Goal: Task Accomplishment & Management: Manage account settings

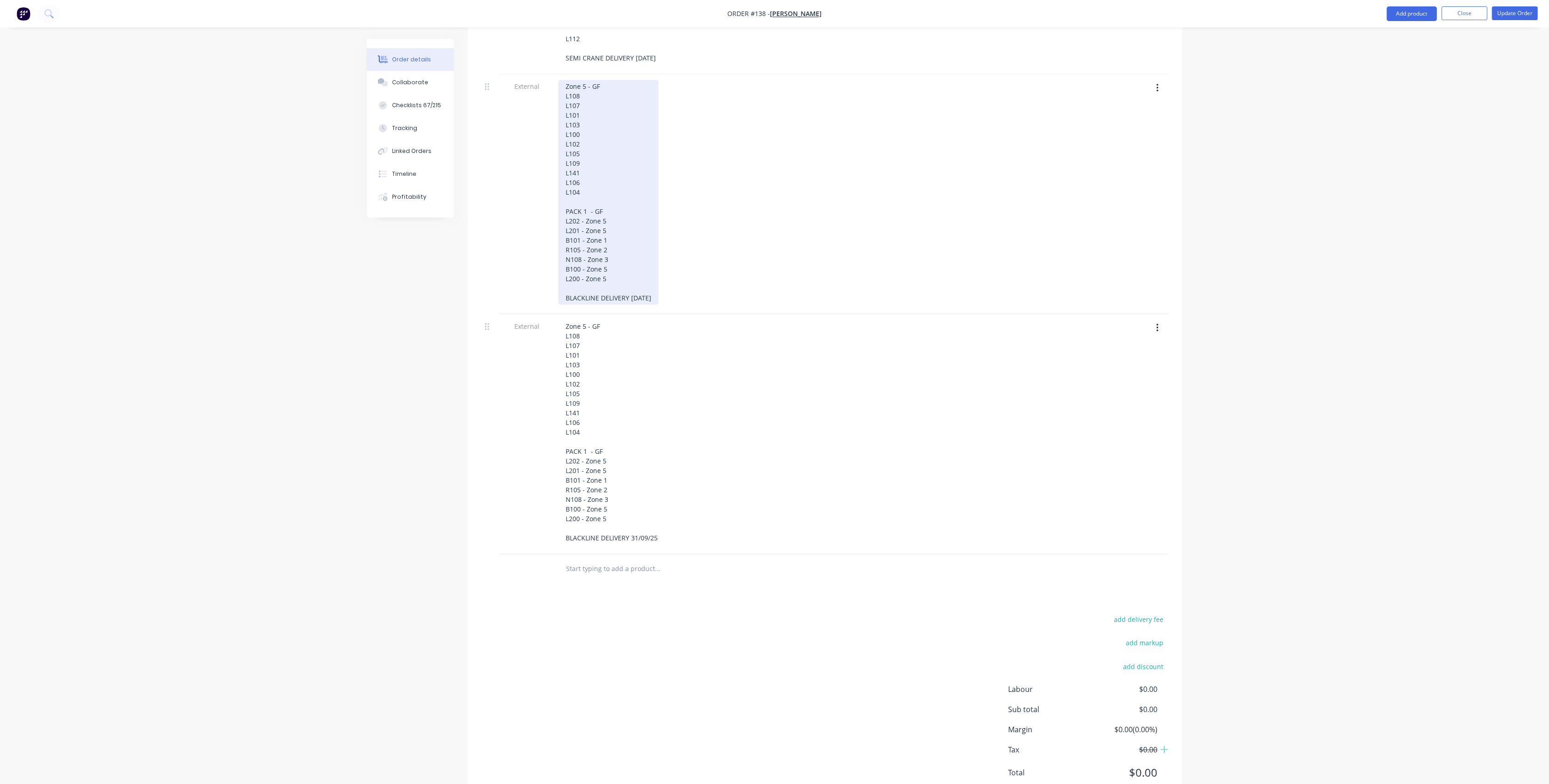
scroll to position [1665, 0]
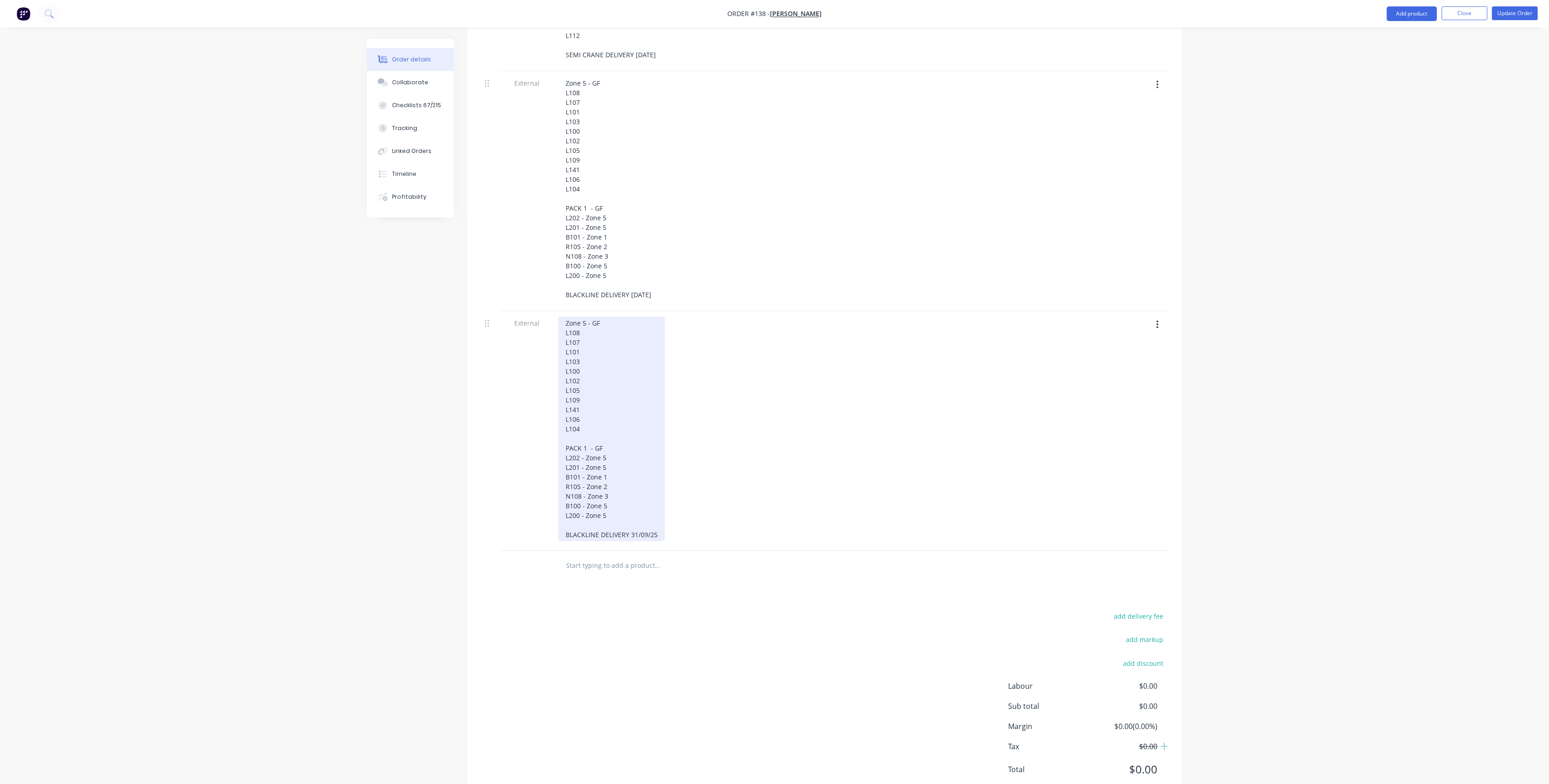
click at [635, 503] on div "Zone 5 - GF L108 L107 L101 L103 L100 L102 L105 L109 L141 L106 L104 PACK 1 - GF …" at bounding box center [611, 429] width 106 height 225
click at [636, 505] on div "Zone 5 - GF L108 L107 L101 L103 L100 L102 L105 L109 L141 L106 L104 PACK 1 - GF …" at bounding box center [611, 429] width 106 height 225
drag, startPoint x: 614, startPoint y: 496, endPoint x: 514, endPoint y: 240, distance: 274.8
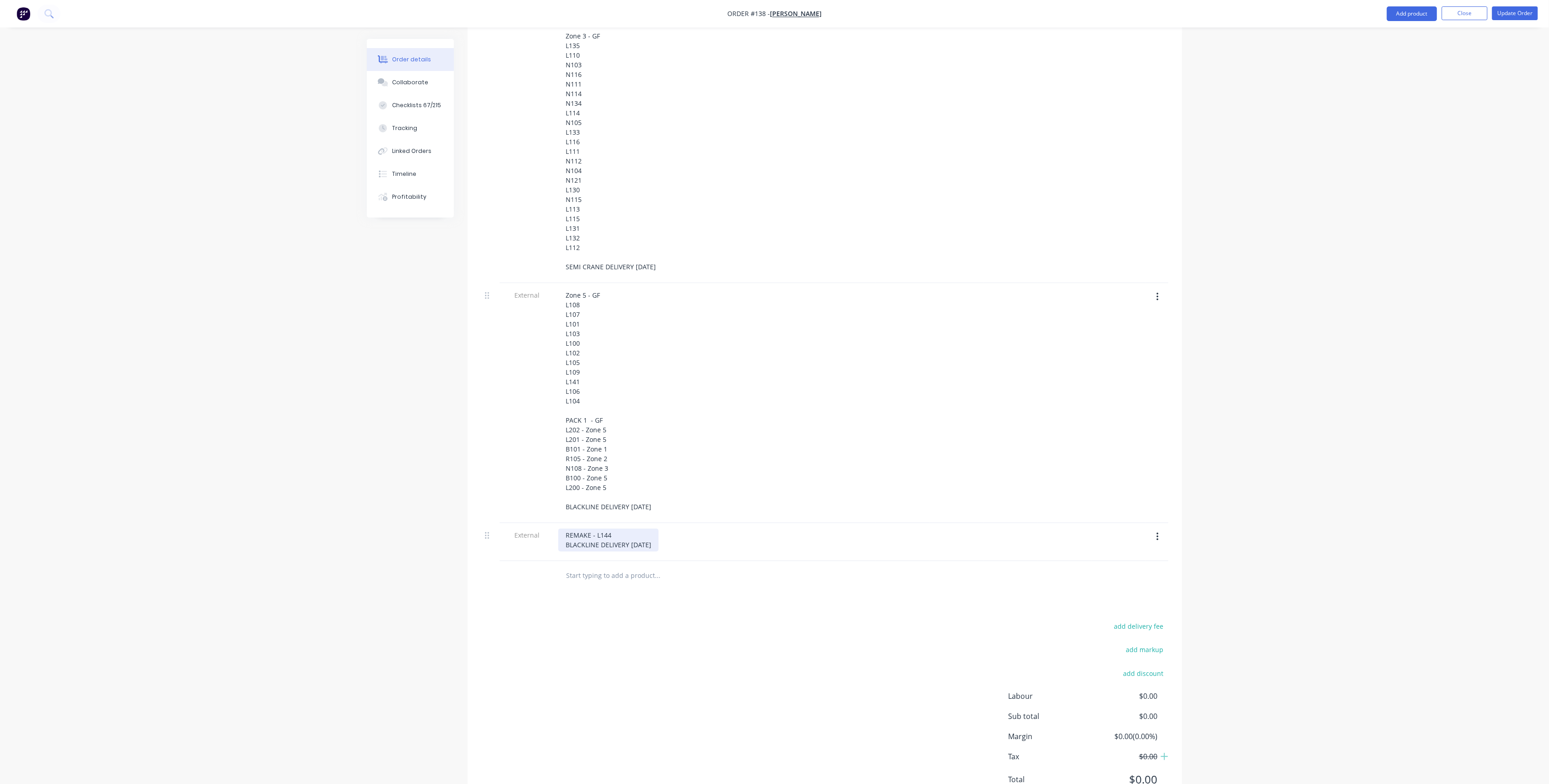
scroll to position [1463, 0]
click at [639, 519] on div "REMAKE - L144 BLACKLINE DELIVERY [DATE]" at bounding box center [608, 530] width 100 height 23
click at [735, 509] on div "REMAKE - L144 incl. BLACKLINE DELIVERY [DATE]" at bounding box center [715, 524] width 313 height 32
click at [654, 509] on div "REMAKE - L144 incl. BLACKLINE DELIVERY [DATE]" at bounding box center [608, 524] width 100 height 32
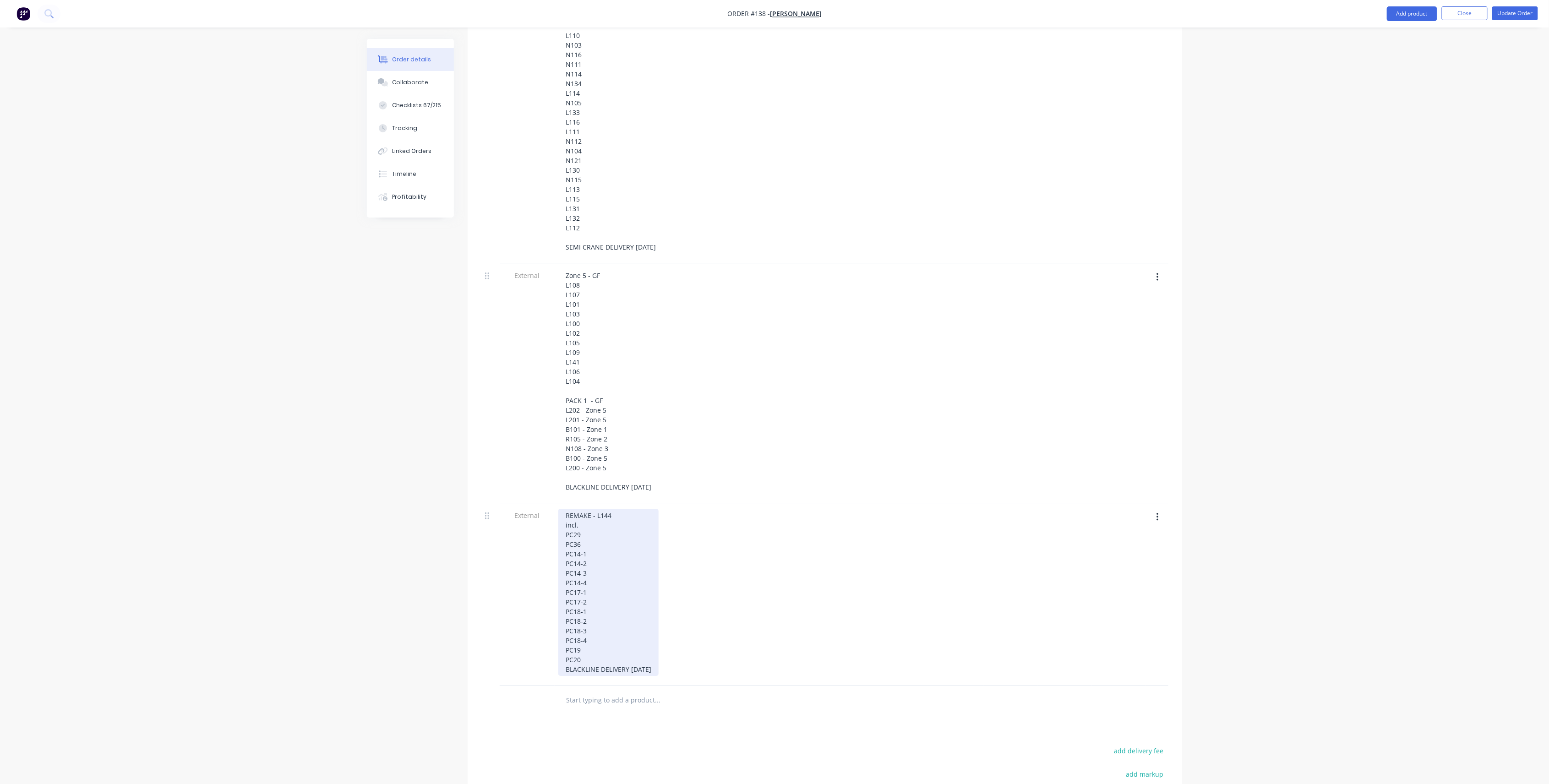
click at [623, 509] on div "REMAKE - L144 incl. PC29 PC36 PC14-1 PC14-2 PC14-3 PC14-4 PC17-1 PC17-2 PC18-1 …" at bounding box center [608, 592] width 100 height 168
drag, startPoint x: 598, startPoint y: 638, endPoint x: 536, endPoint y: 630, distance: 62.5
click at [536, 630] on div "External REMAKE - L144 incl. PC29 PC36 PC14-1 PC14-2 PC14-3 PC14-4 PC17-1 PC17-…" at bounding box center [825, 595] width 687 height 183
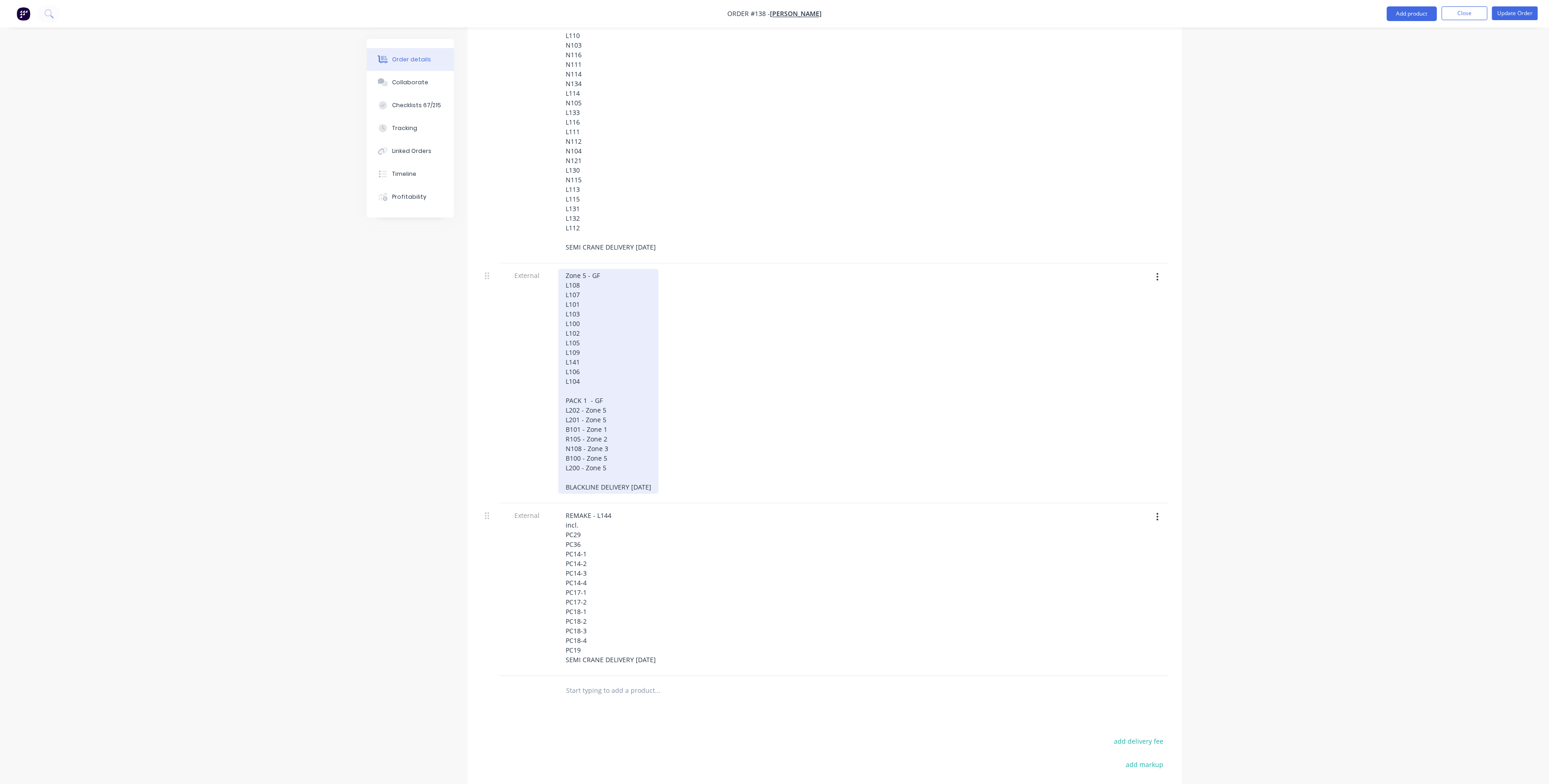
click at [590, 457] on div "Zone 5 - GF L108 L107 L101 L103 L100 L102 L105 L109 L141 L106 L104 PACK 1 - GF …" at bounding box center [608, 382] width 100 height 225
drag, startPoint x: 597, startPoint y: 454, endPoint x: 546, endPoint y: 457, distance: 51.1
click at [546, 457] on div "External Zone 5 - GF L108 L107 L101 L103 L100 L102 L105 L109 L141 L106 L104 PAC…" at bounding box center [825, 384] width 687 height 240
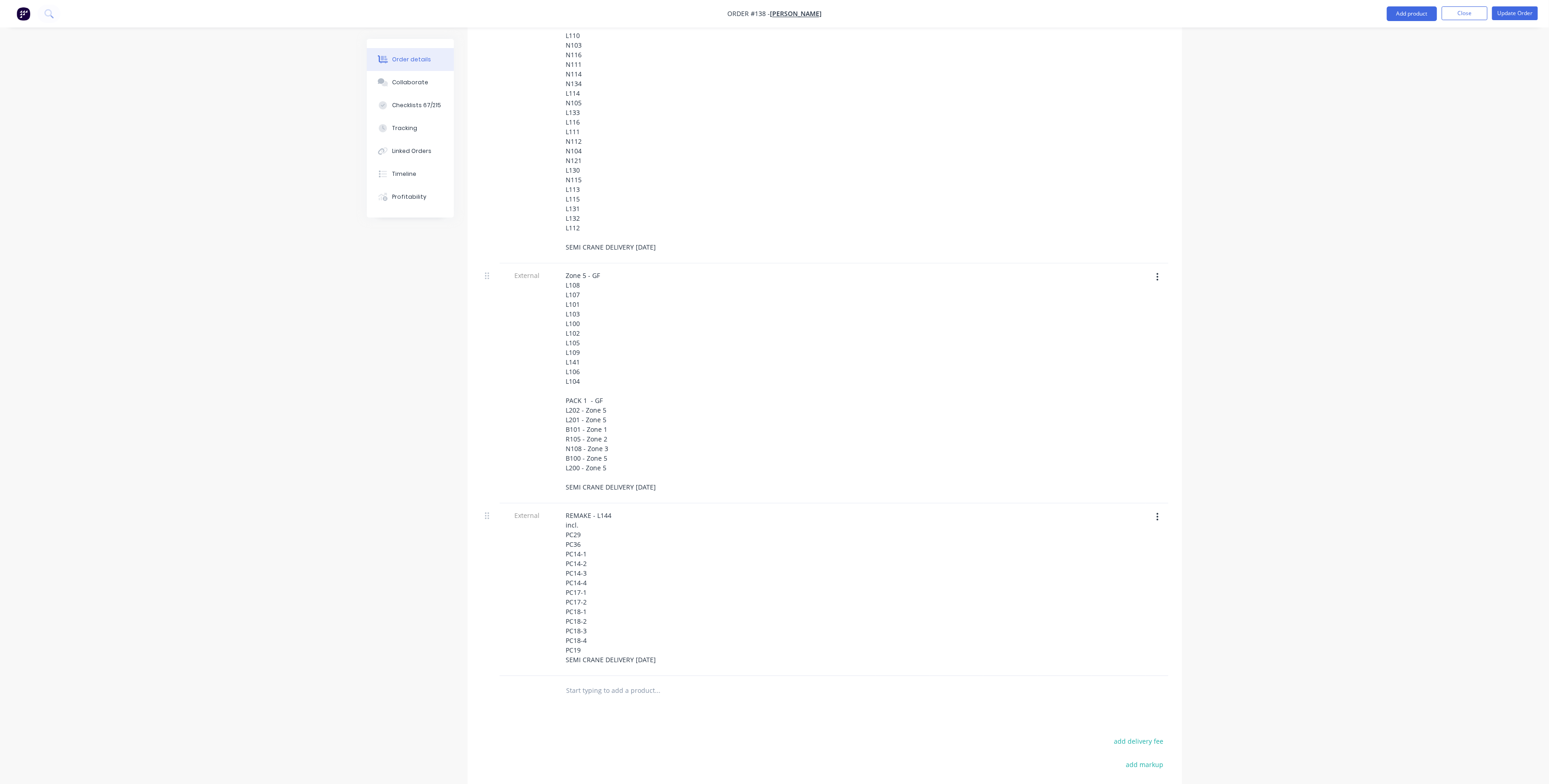
click at [1522, 25] on nav "Order #138 - [PERSON_NAME] Add product Close Update Order" at bounding box center [774, 14] width 1549 height 27
click at [1523, 5] on nav "Order #138 - [PERSON_NAME] Add product Close Update Order" at bounding box center [774, 14] width 1549 height 27
click at [1522, 16] on button "Update Order" at bounding box center [1515, 13] width 46 height 14
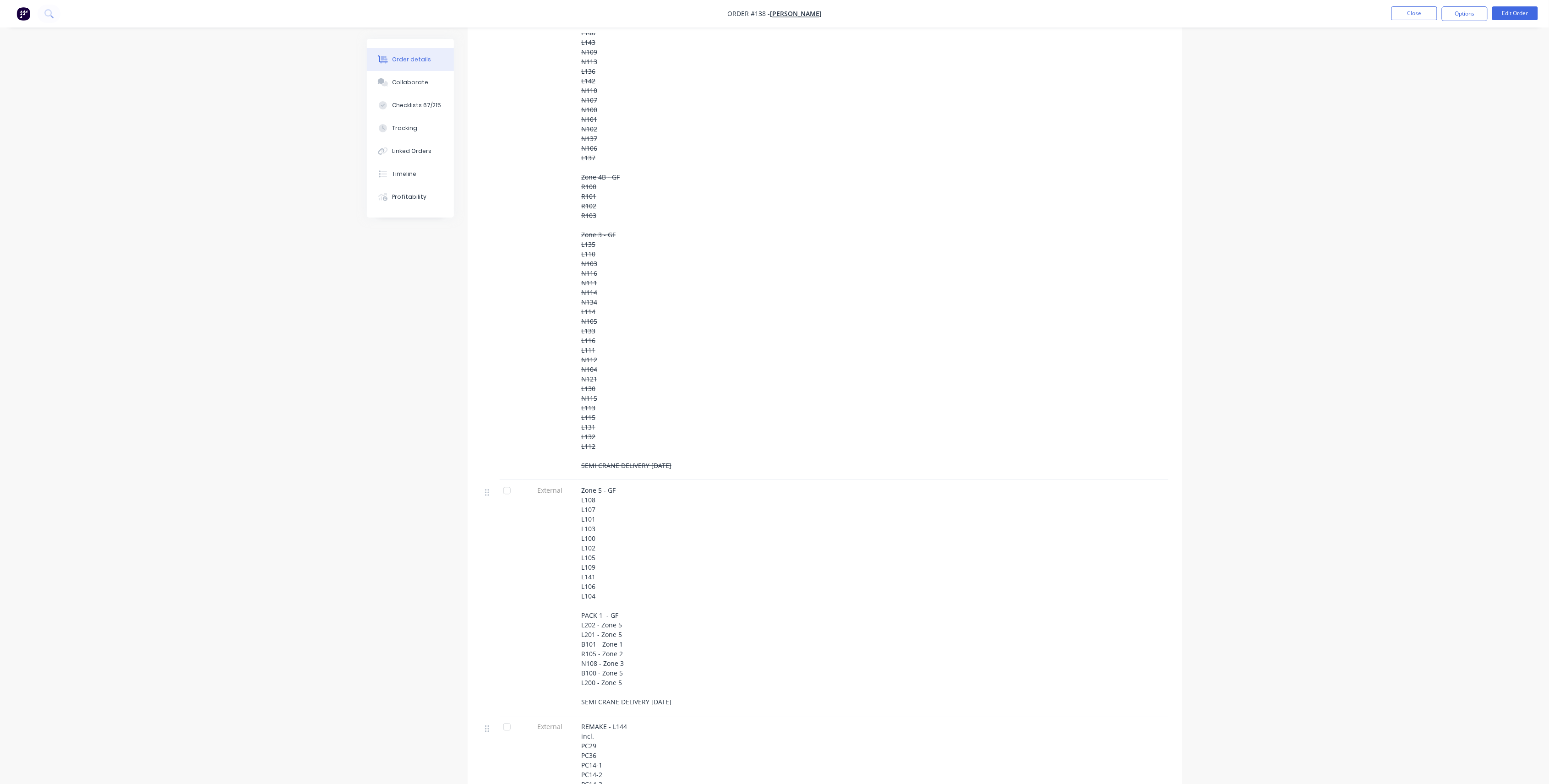
scroll to position [1464, 0]
click at [509, 238] on div at bounding box center [507, 247] width 19 height 19
click at [501, 474] on div at bounding box center [507, 483] width 19 height 19
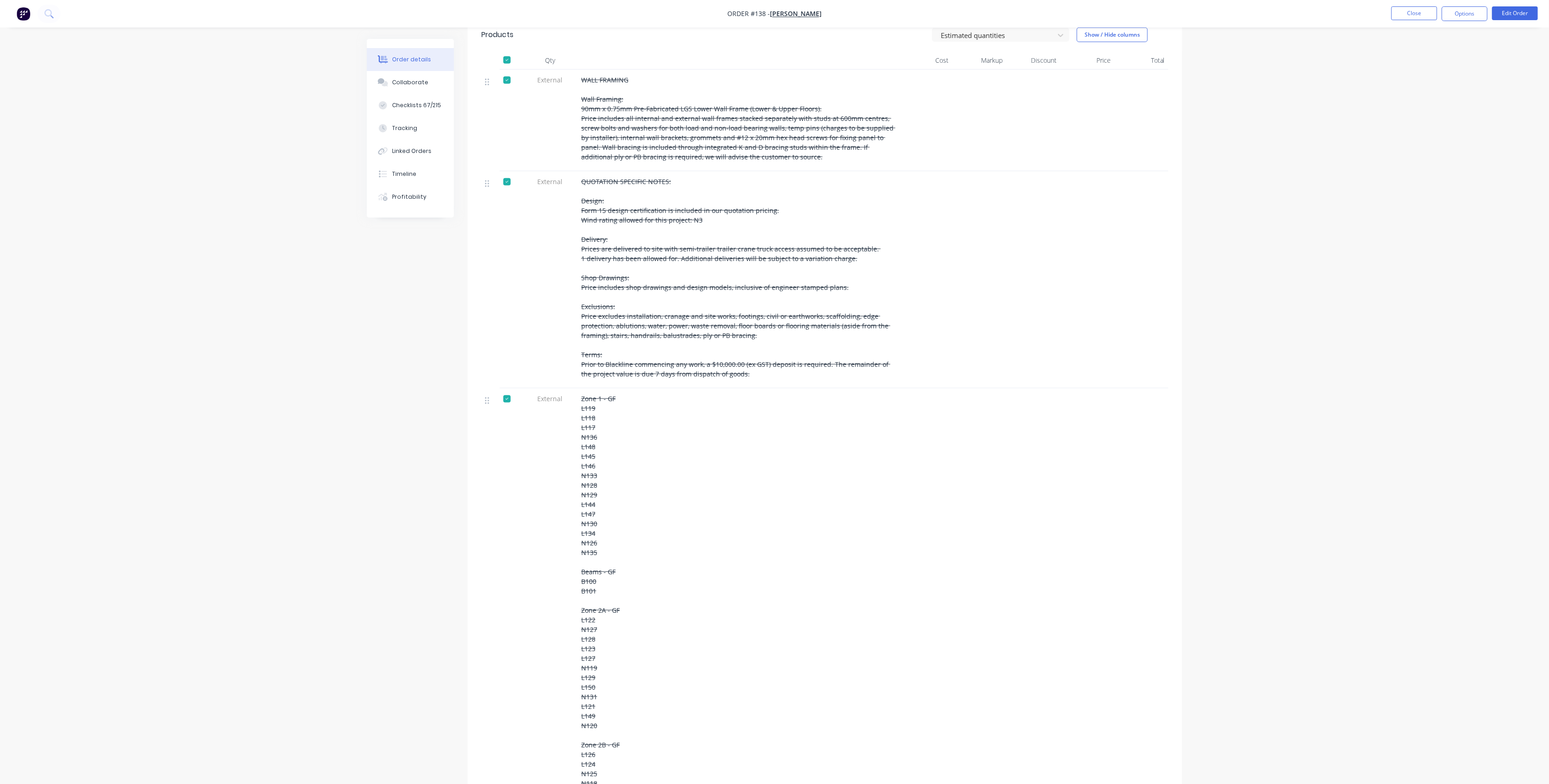
scroll to position [60, 0]
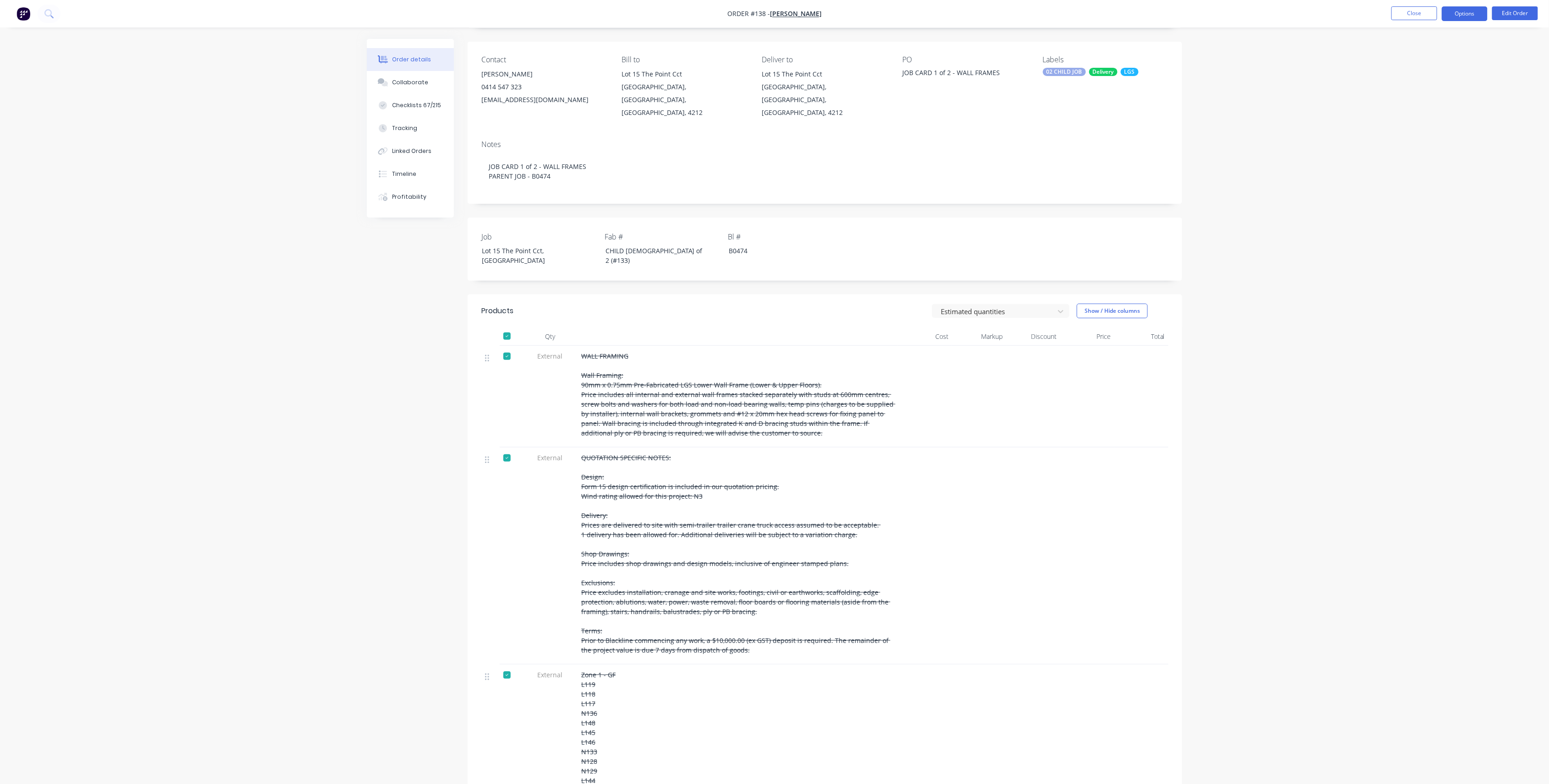
click at [1456, 12] on button "Options" at bounding box center [1465, 13] width 46 height 14
click at [1422, 129] on div "Delivery Docket" at bounding box center [1437, 128] width 84 height 13
click at [1424, 99] on button "Without pricing" at bounding box center [1437, 92] width 101 height 19
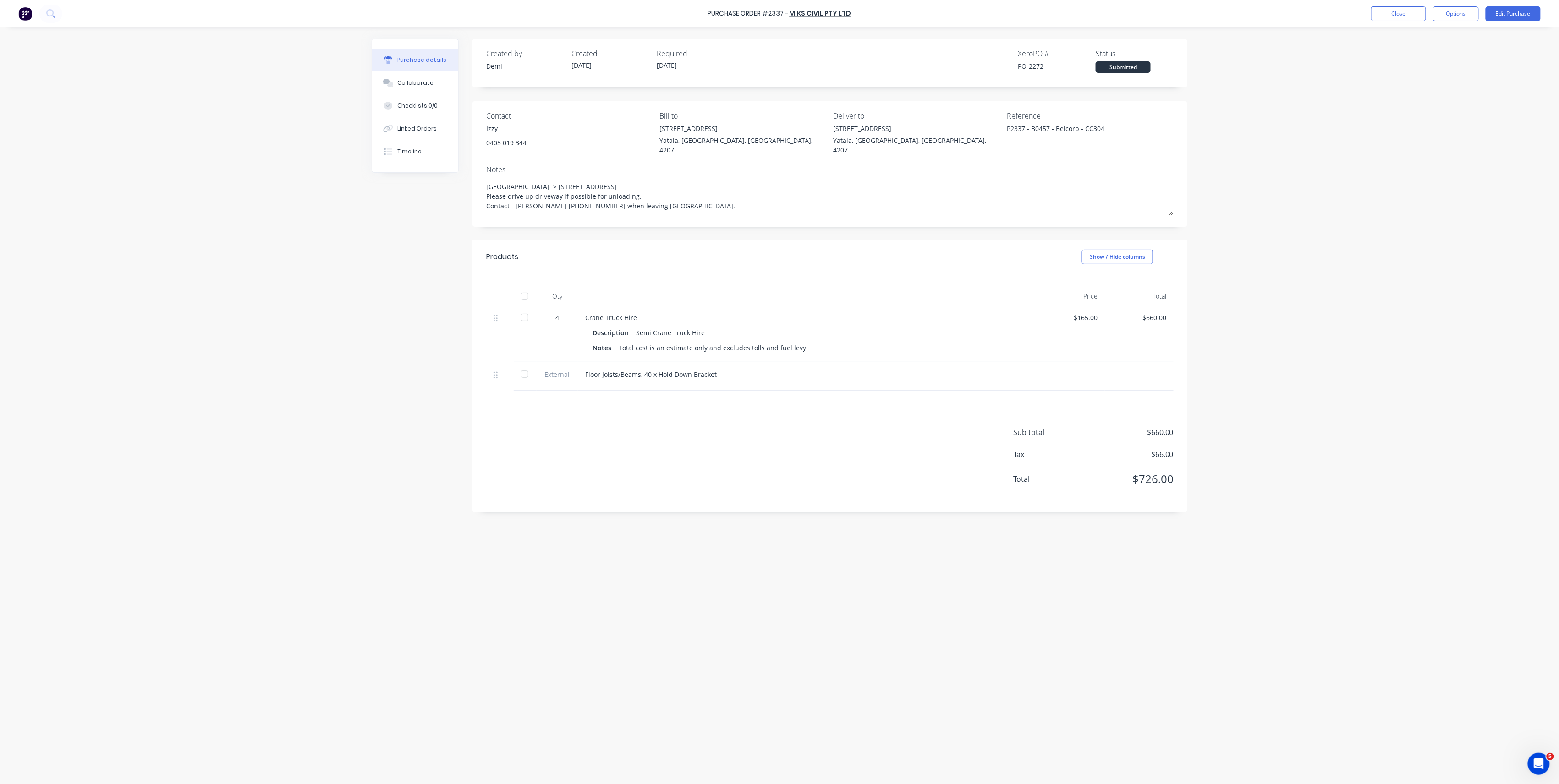
type textarea "x"
